Goal: Check status: Check status

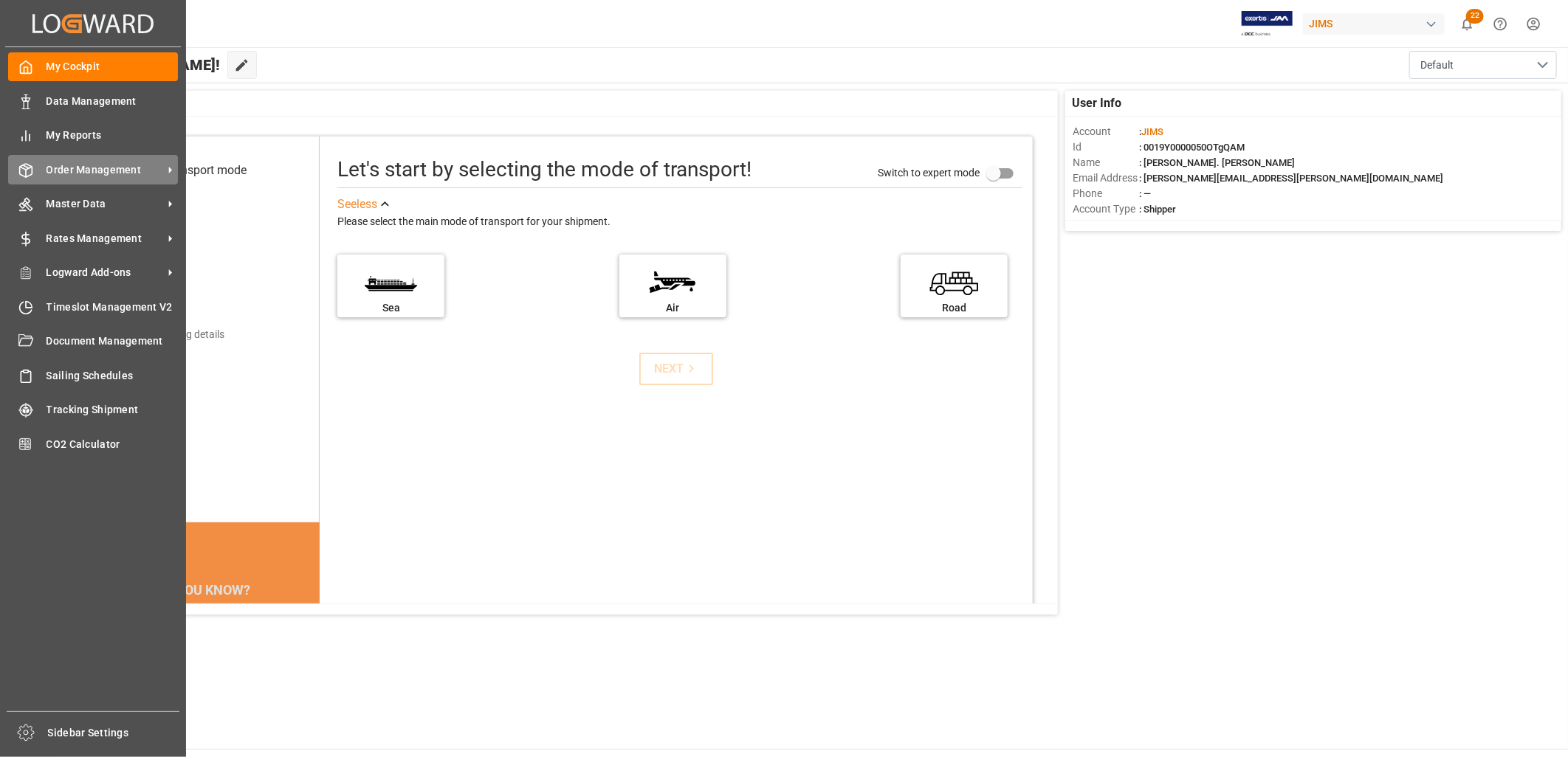
click at [85, 166] on span "Order Management" at bounding box center [105, 170] width 117 height 16
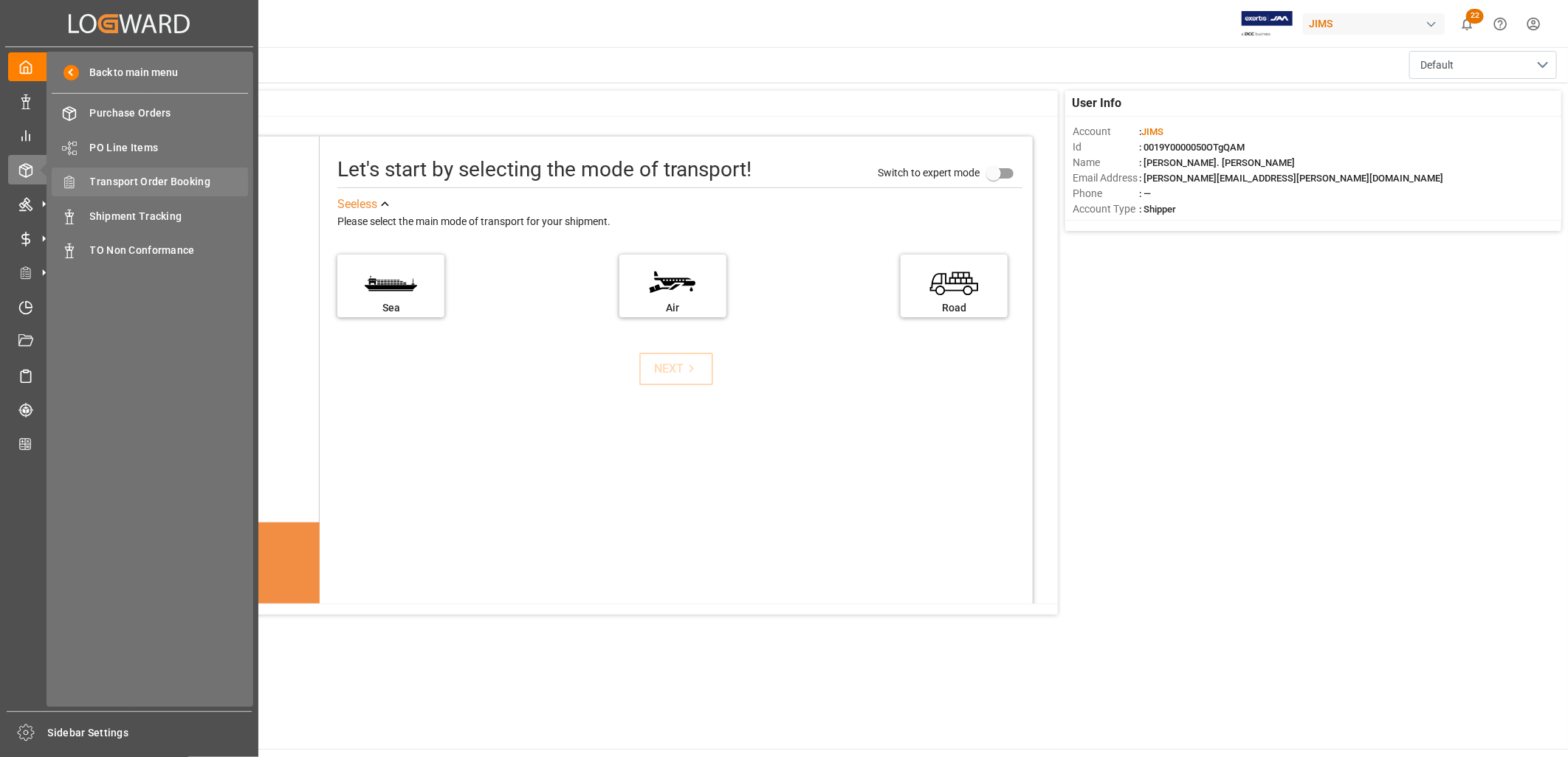
click at [181, 179] on span "Transport Order Booking" at bounding box center [169, 181] width 159 height 16
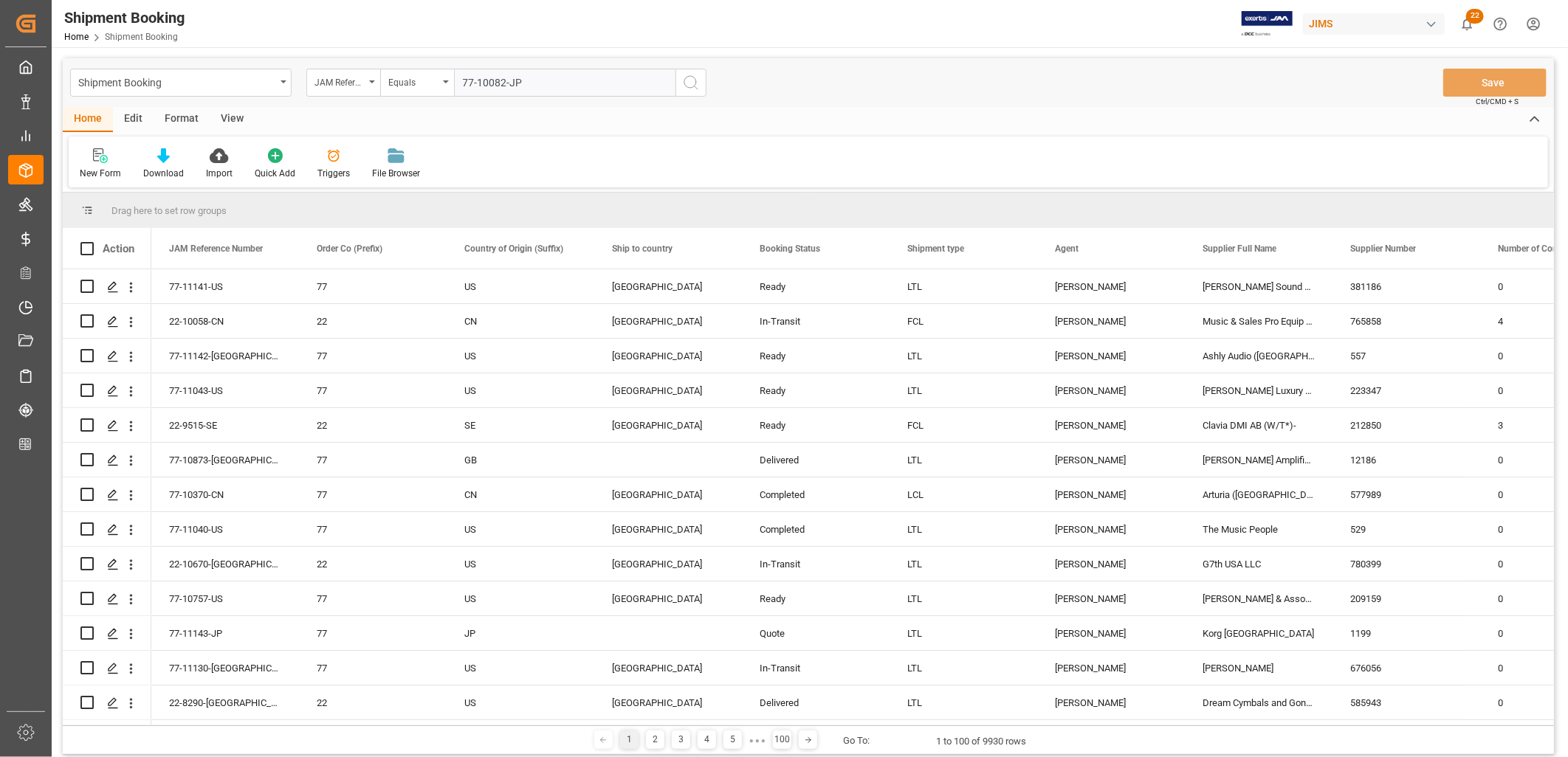
type input "77-10082-JP"
click at [688, 79] on icon "search button" at bounding box center [690, 82] width 17 height 17
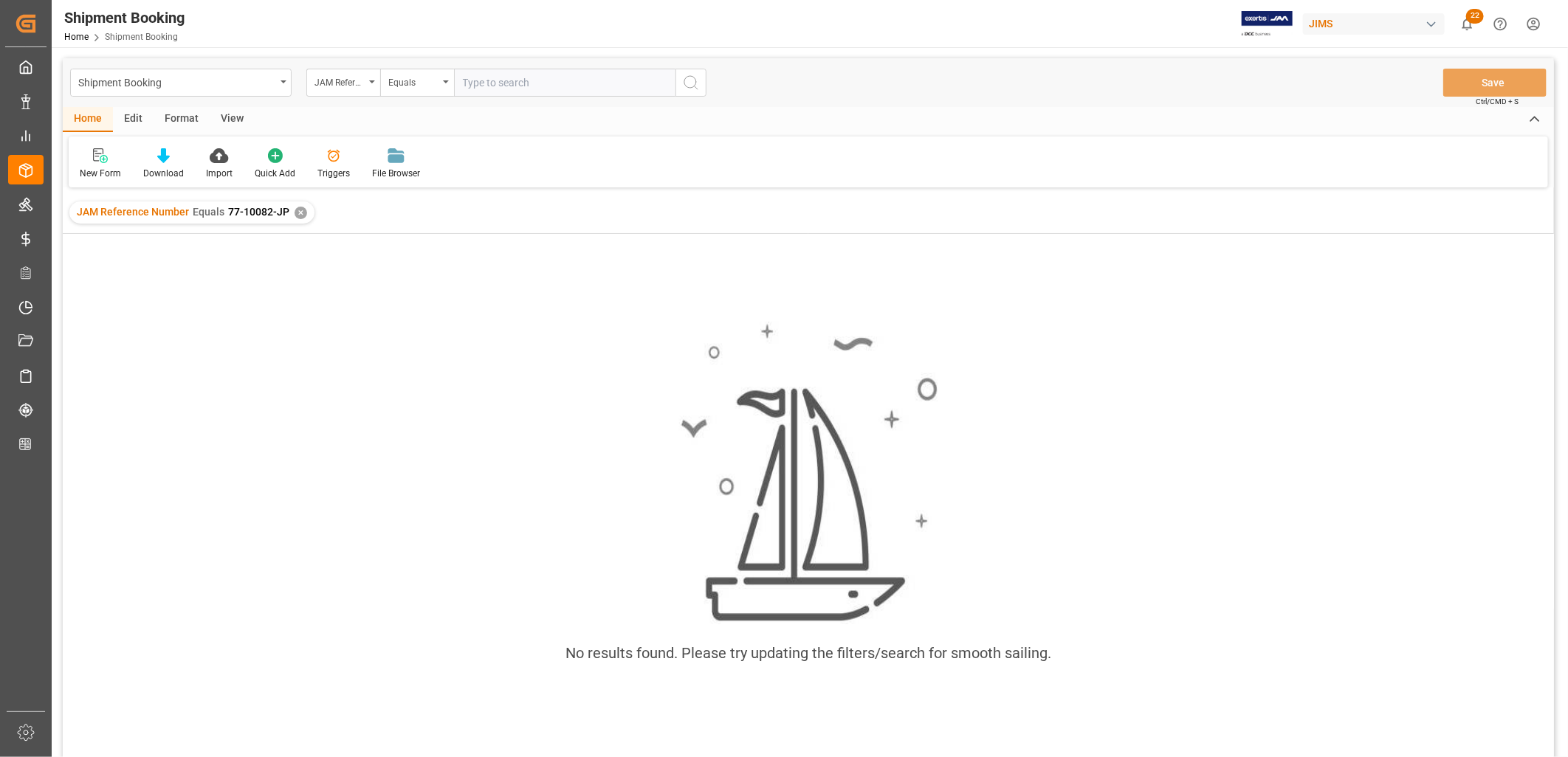
click at [300, 212] on div "✕" at bounding box center [300, 212] width 12 height 12
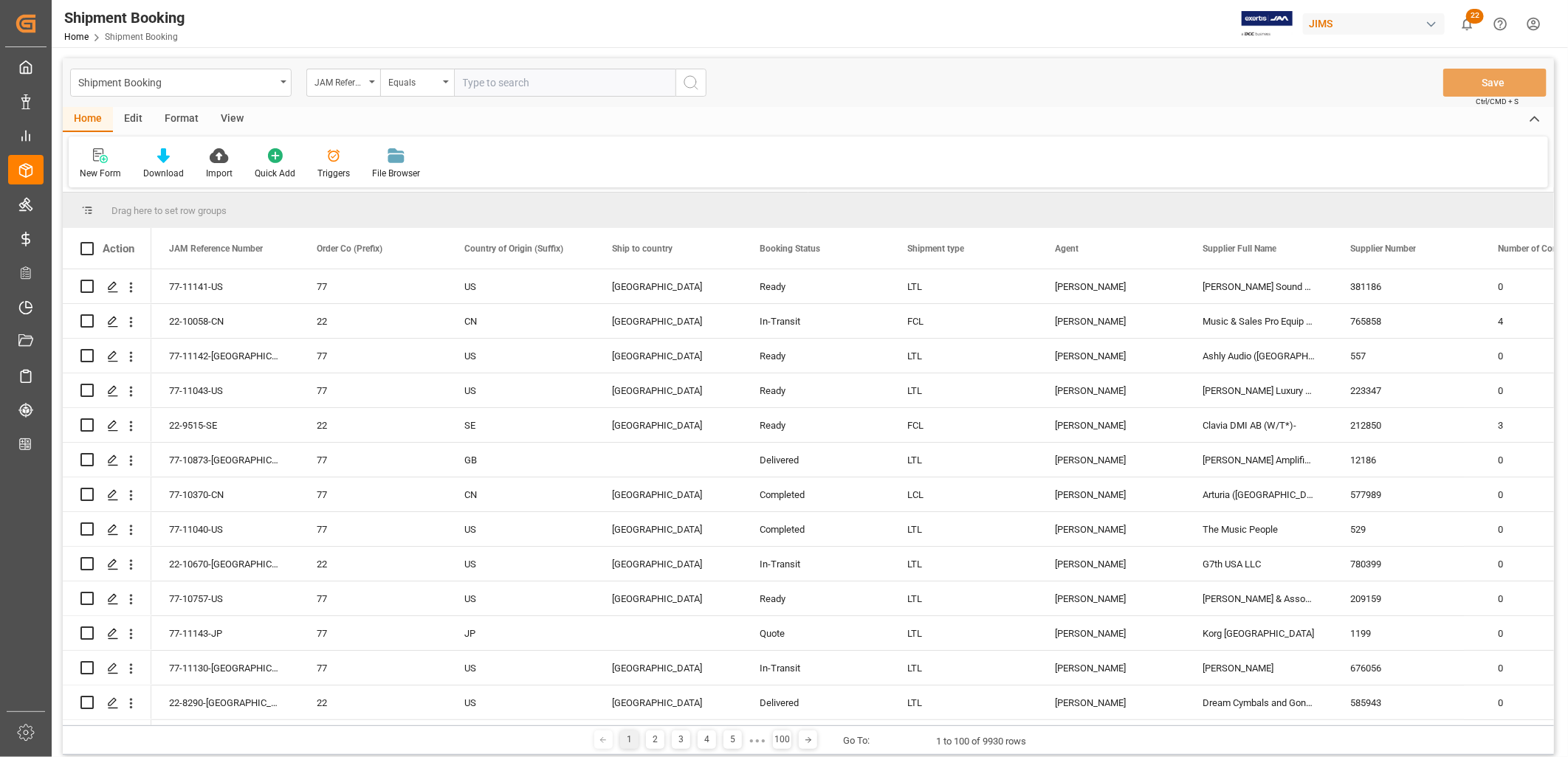
click at [469, 82] on input "text" at bounding box center [564, 82] width 221 height 28
type input "77-8815-JP"
